Goal: Book appointment/travel/reservation

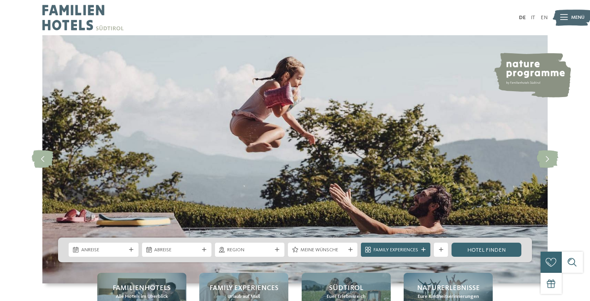
click at [566, 18] on icon at bounding box center [563, 17] width 7 height 5
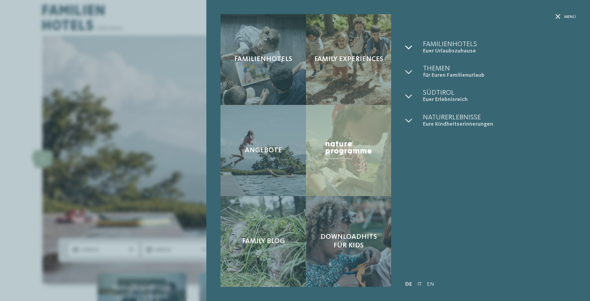
click at [409, 47] on icon at bounding box center [408, 47] width 7 height 7
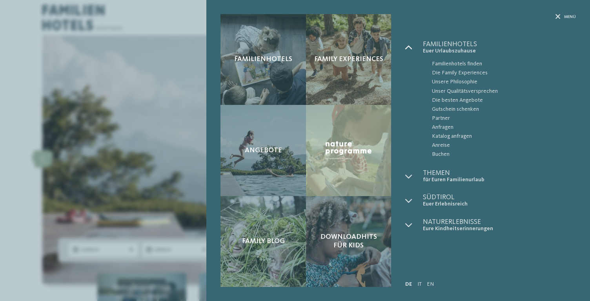
click at [409, 47] on icon at bounding box center [408, 47] width 7 height 7
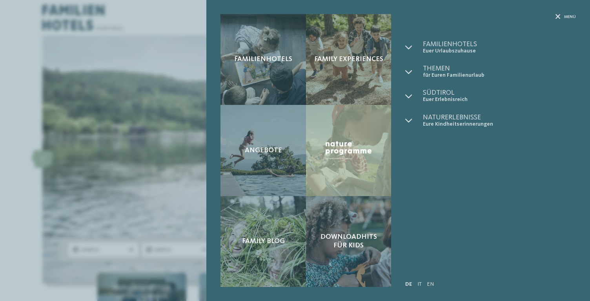
click at [203, 34] on div "Familienhotels Family Experiences Angebote" at bounding box center [295, 150] width 590 height 301
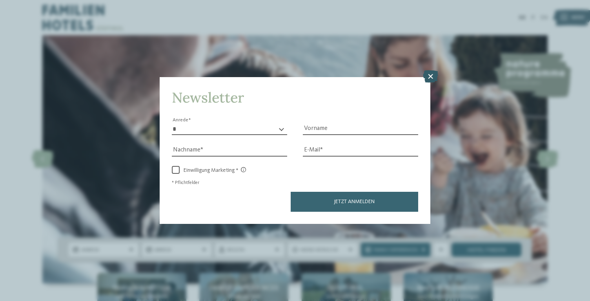
click at [427, 73] on icon at bounding box center [430, 76] width 15 height 13
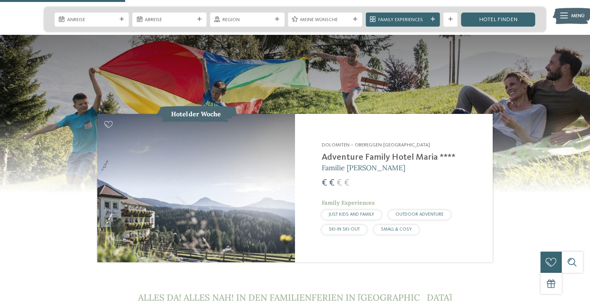
scroll to position [688, 0]
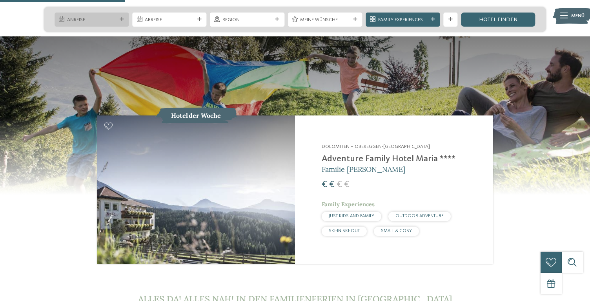
click at [120, 21] on icon at bounding box center [122, 19] width 4 height 4
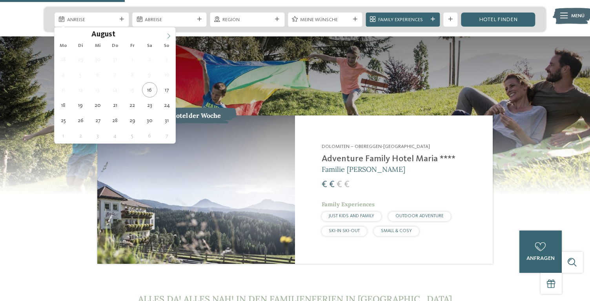
click at [169, 37] on icon at bounding box center [168, 35] width 5 height 5
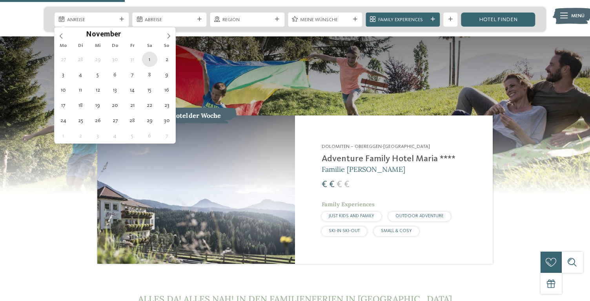
type div "[DATE]"
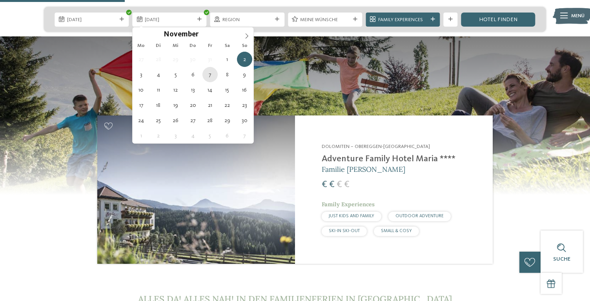
type div "[DATE]"
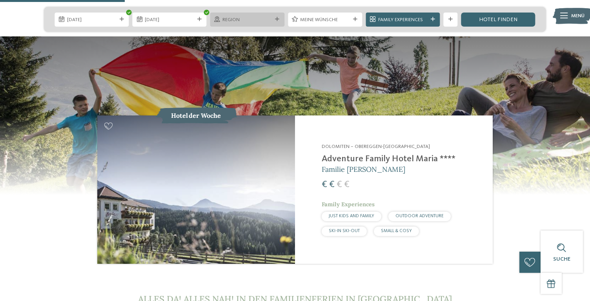
click at [256, 23] on span "Region" at bounding box center [246, 19] width 49 height 7
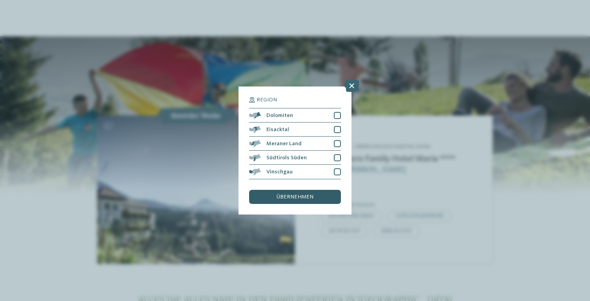
click at [308, 203] on div "übernehmen" at bounding box center [295, 197] width 92 height 14
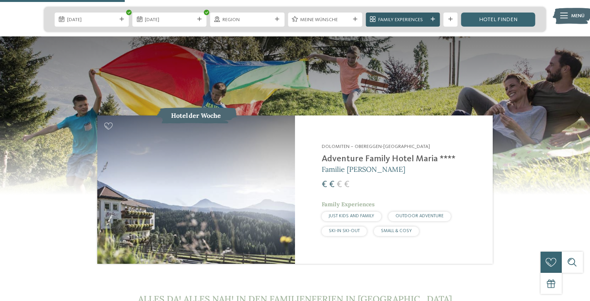
click at [425, 22] on span "Family Experiences" at bounding box center [402, 19] width 49 height 7
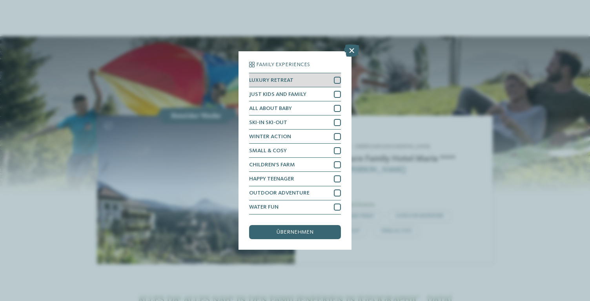
click at [337, 81] on div at bounding box center [337, 80] width 7 height 7
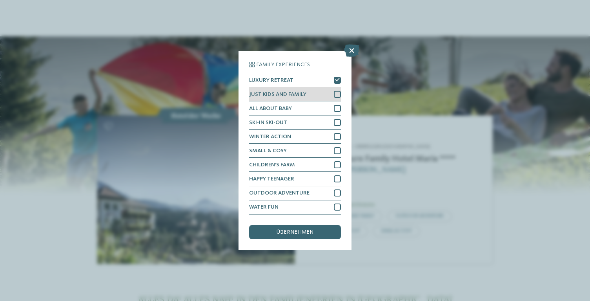
click at [338, 92] on div at bounding box center [337, 94] width 7 height 7
click at [338, 92] on icon at bounding box center [337, 94] width 5 height 4
click at [338, 92] on div at bounding box center [337, 94] width 7 height 7
click at [338, 92] on icon at bounding box center [337, 94] width 5 height 4
click at [304, 233] on span "übernehmen" at bounding box center [294, 232] width 37 height 5
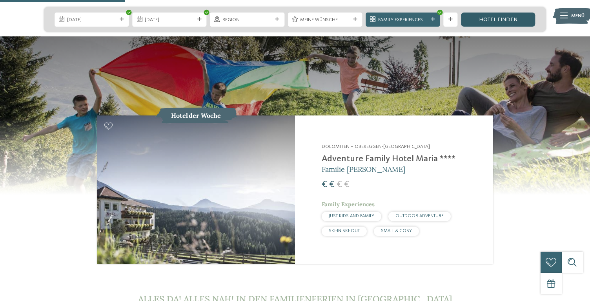
click at [504, 21] on link "Hotel finden" at bounding box center [498, 20] width 74 height 14
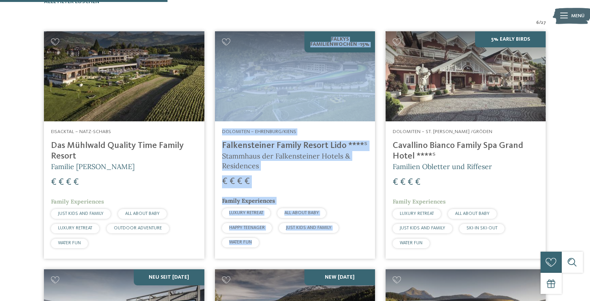
scroll to position [238, 0]
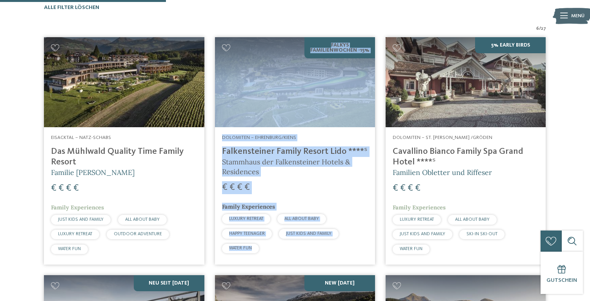
click at [99, 150] on h4 "Das Mühlwald Quality Time Family Resort" at bounding box center [124, 157] width 146 height 21
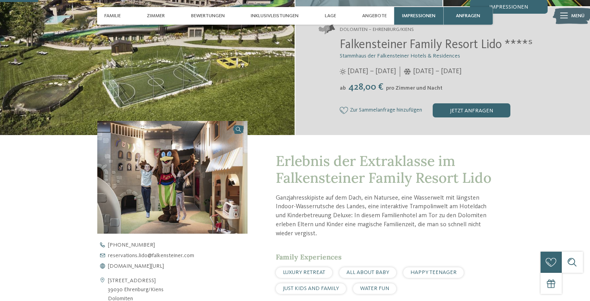
scroll to position [256, 0]
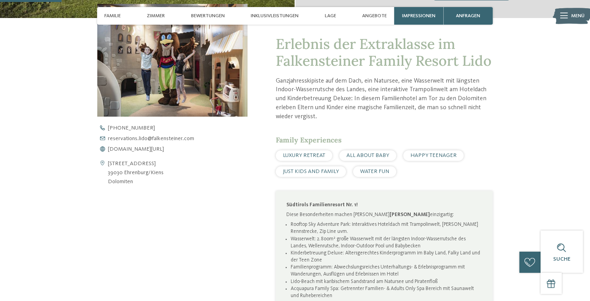
click at [187, 178] on div "Bahnhofstraße 7 39030 Ehrenburg/Kiens Dolomiten" at bounding box center [172, 173] width 150 height 27
click at [197, 205] on div "Kontaktdaten öffnen Bahnhofstraße 7 39030 Ehrenburg/Kiens Dolomiten +39 0472 97…" at bounding box center [172, 218] width 150 height 428
click at [155, 235] on div "Kontaktdaten öffnen Bahnhofstraße 7 39030 Ehrenburg/Kiens Dolomiten +39 0472 97…" at bounding box center [172, 218] width 150 height 428
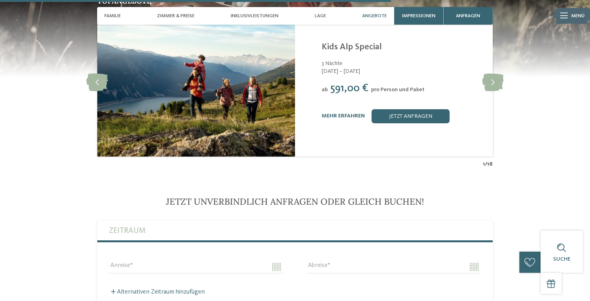
scroll to position [1720, 0]
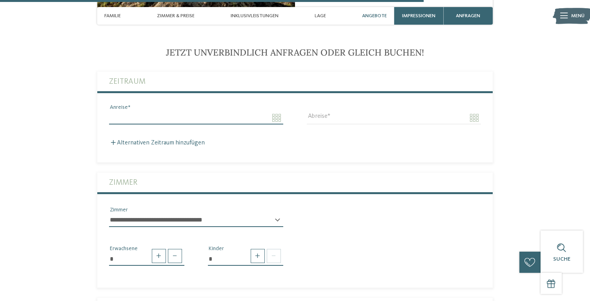
click at [272, 111] on input "Anreise" at bounding box center [196, 117] width 174 height 13
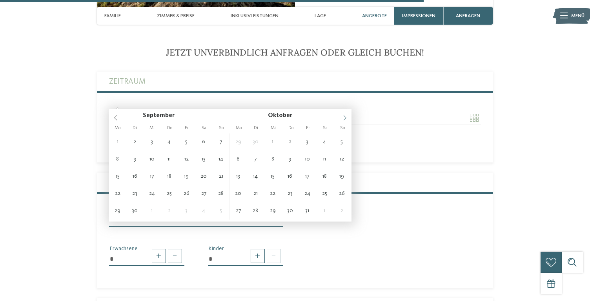
click at [345, 118] on icon at bounding box center [344, 117] width 5 height 5
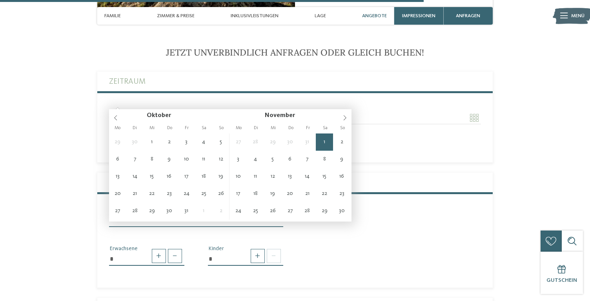
type input "**********"
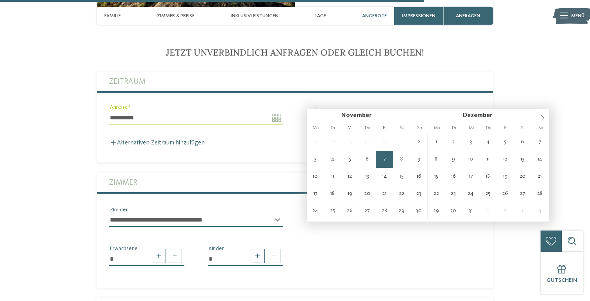
type input "**********"
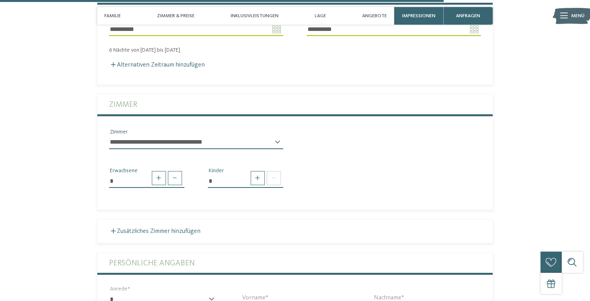
scroll to position [1809, 0]
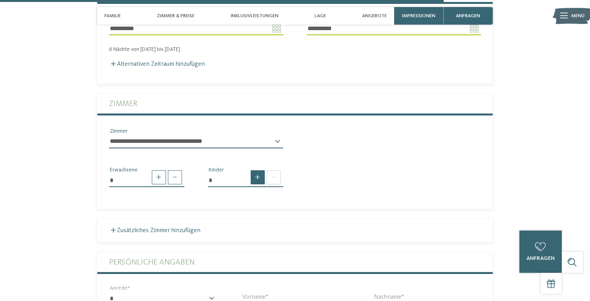
click at [257, 171] on span at bounding box center [257, 178] width 14 height 14
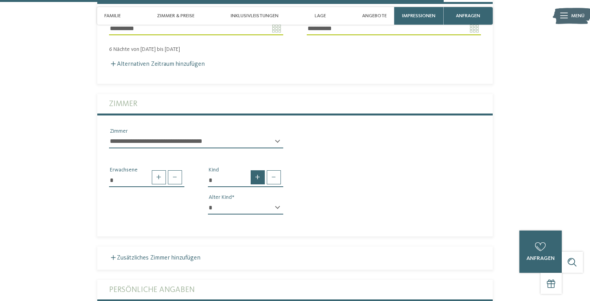
click at [257, 171] on span at bounding box center [257, 178] width 14 height 14
type input "*"
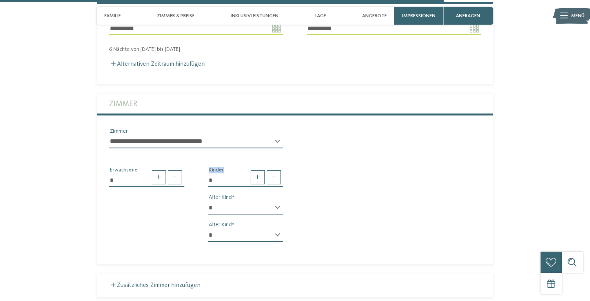
click at [281, 201] on select "* * * * * * * * * * * ** ** ** ** ** ** ** **" at bounding box center [245, 207] width 75 height 13
select select "*"
click at [208, 201] on select "* * * * * * * * * * * ** ** ** ** ** ** ** **" at bounding box center [245, 207] width 75 height 13
click at [248, 229] on select "* * * * * * * * * * * ** ** ** ** ** ** ** **" at bounding box center [245, 235] width 75 height 13
select select "*"
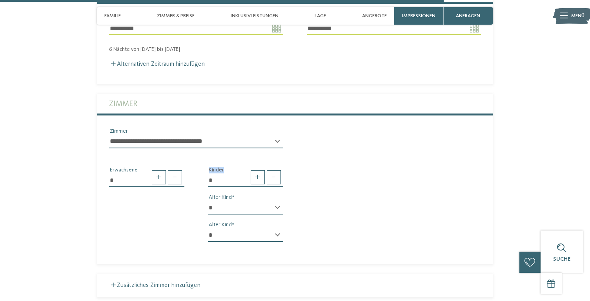
click at [208, 229] on select "* * * * * * * * * * * ** ** ** ** ** ** ** **" at bounding box center [245, 235] width 75 height 13
click at [345, 207] on div "* Erwachsene * Kinder * * * * * * * * * * * ** ** ** ** ** ** ** ** Alter Kind …" at bounding box center [295, 202] width 396 height 94
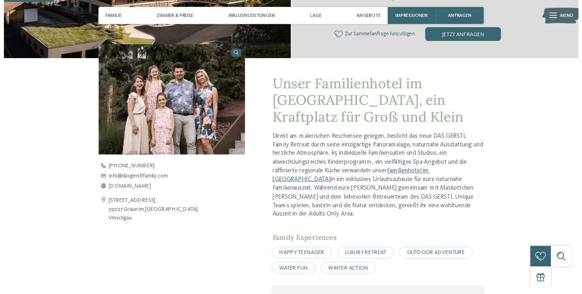
scroll to position [216, 0]
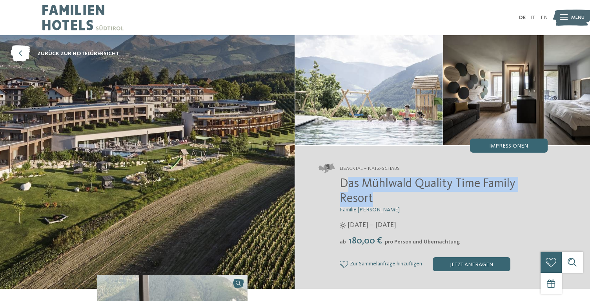
drag, startPoint x: 348, startPoint y: 185, endPoint x: 382, endPoint y: 193, distance: 35.3
click at [382, 193] on h2 "Das Mühlwald Quality Time Family Resort" at bounding box center [443, 192] width 208 height 30
click at [29, 58] on icon at bounding box center [21, 54] width 20 height 16
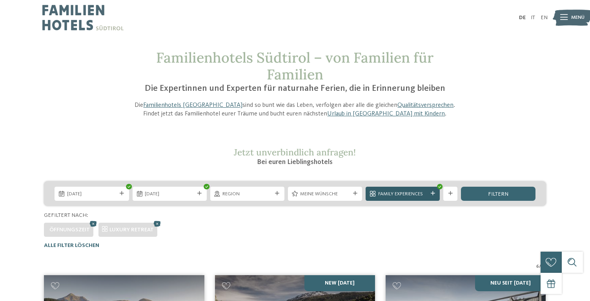
click at [427, 192] on span "Family Experiences" at bounding box center [402, 194] width 49 height 7
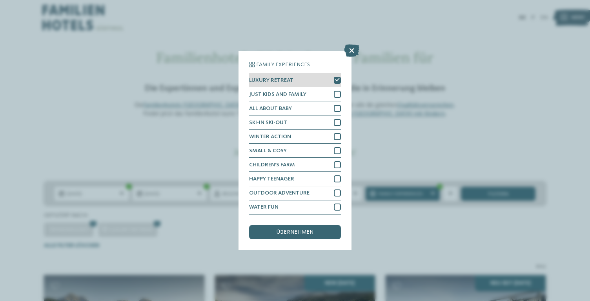
click at [336, 80] on icon at bounding box center [337, 80] width 5 height 4
click at [297, 235] on span "übernehmen" at bounding box center [294, 232] width 37 height 5
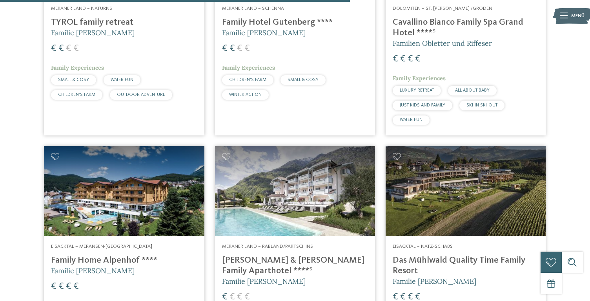
scroll to position [1042, 0]
